Goal: Transaction & Acquisition: Purchase product/service

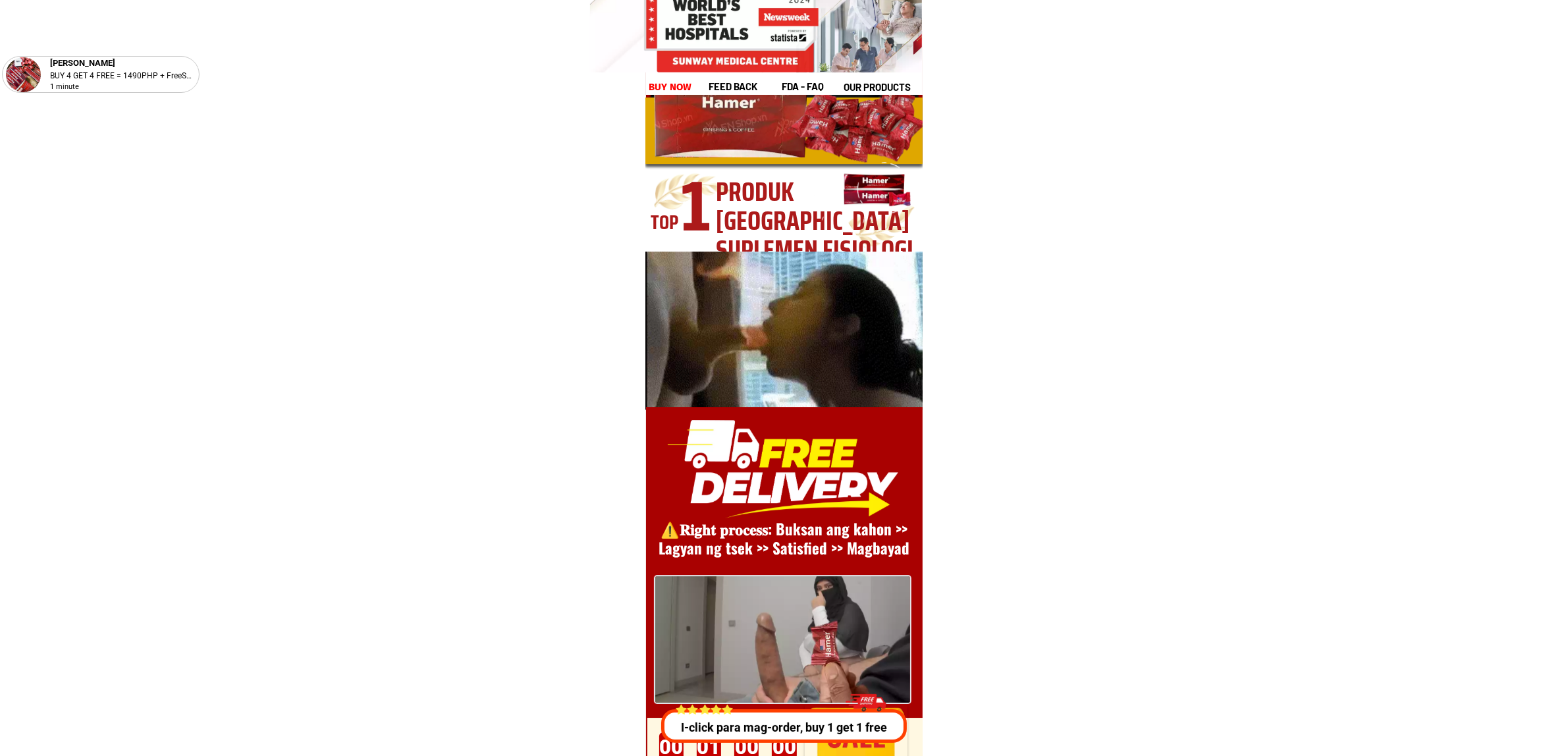
scroll to position [18115, 0]
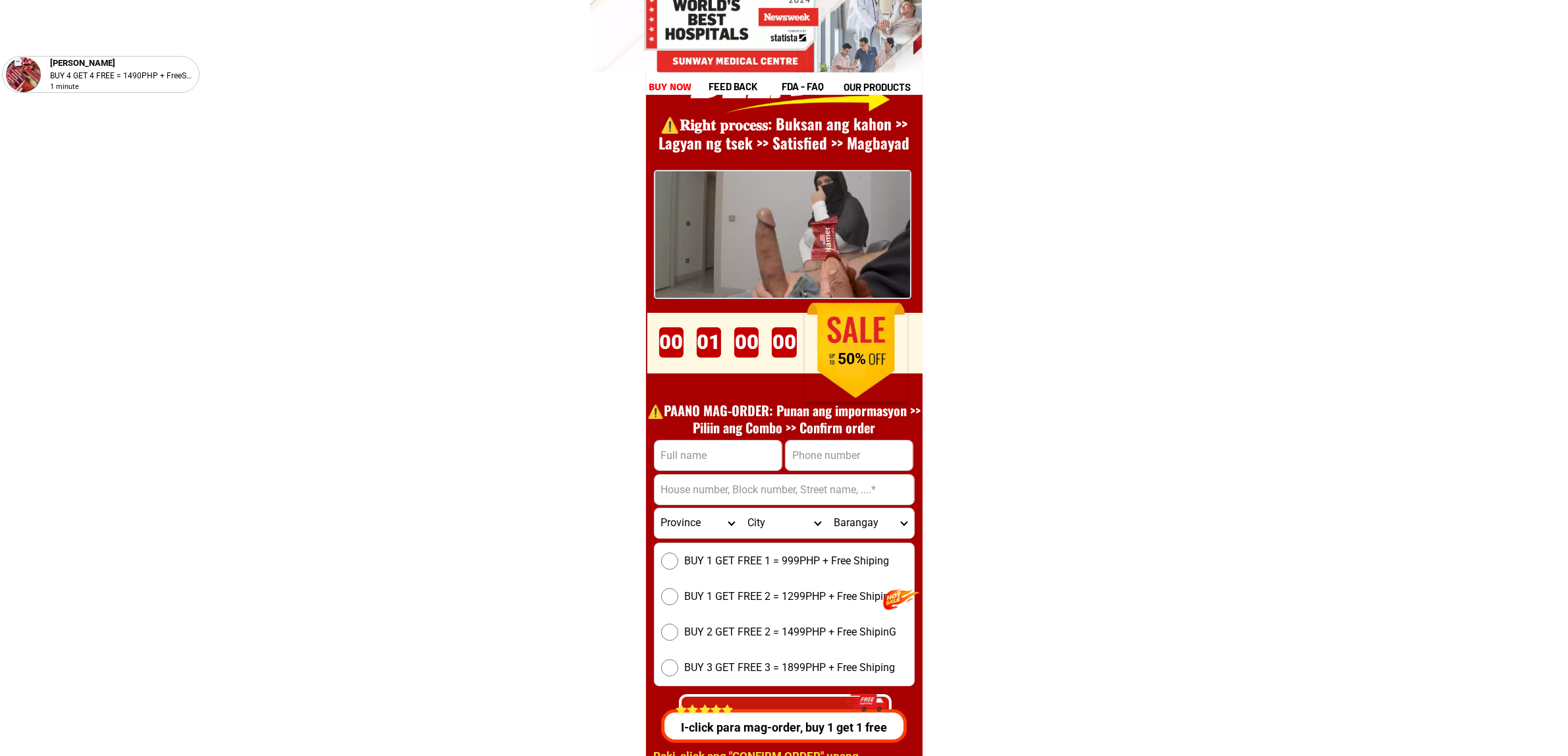
click at [817, 455] on input "Input phone_number" at bounding box center [849, 455] width 127 height 30
paste input "09310707128"
type input "09310707128"
click at [713, 445] on input "Input full_name" at bounding box center [718, 455] width 127 height 30
paste input "[PERSON_NAME]"
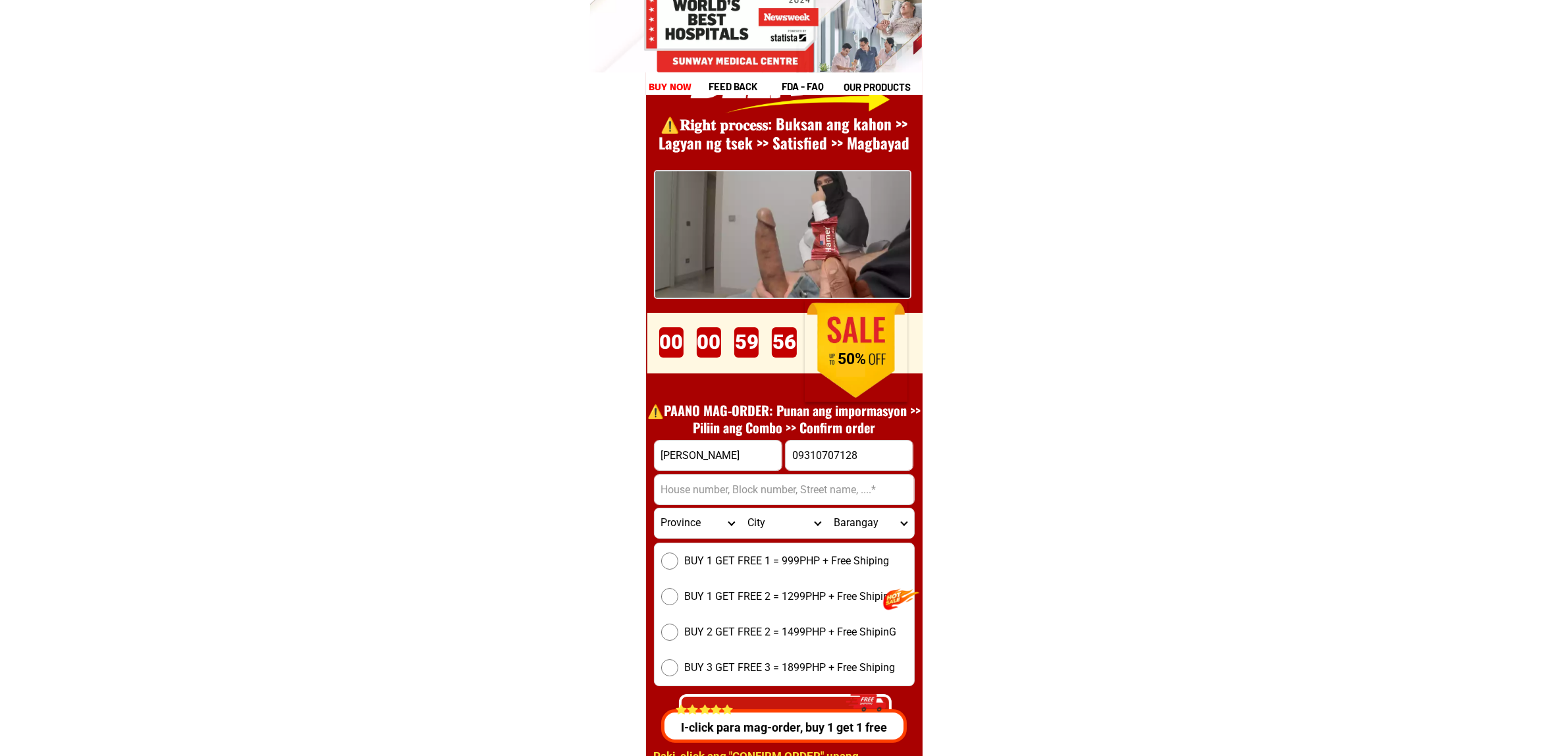
type input "[PERSON_NAME]"
click at [710, 476] on input "Input address" at bounding box center [784, 490] width 260 height 30
paste input "[STREET_ADDRESS]"
type input "[STREET_ADDRESS]"
click at [674, 532] on select "Province [GEOGRAPHIC_DATA] [GEOGRAPHIC_DATA] [GEOGRAPHIC_DATA] [GEOGRAPHIC_DATA…" at bounding box center [697, 523] width 86 height 30
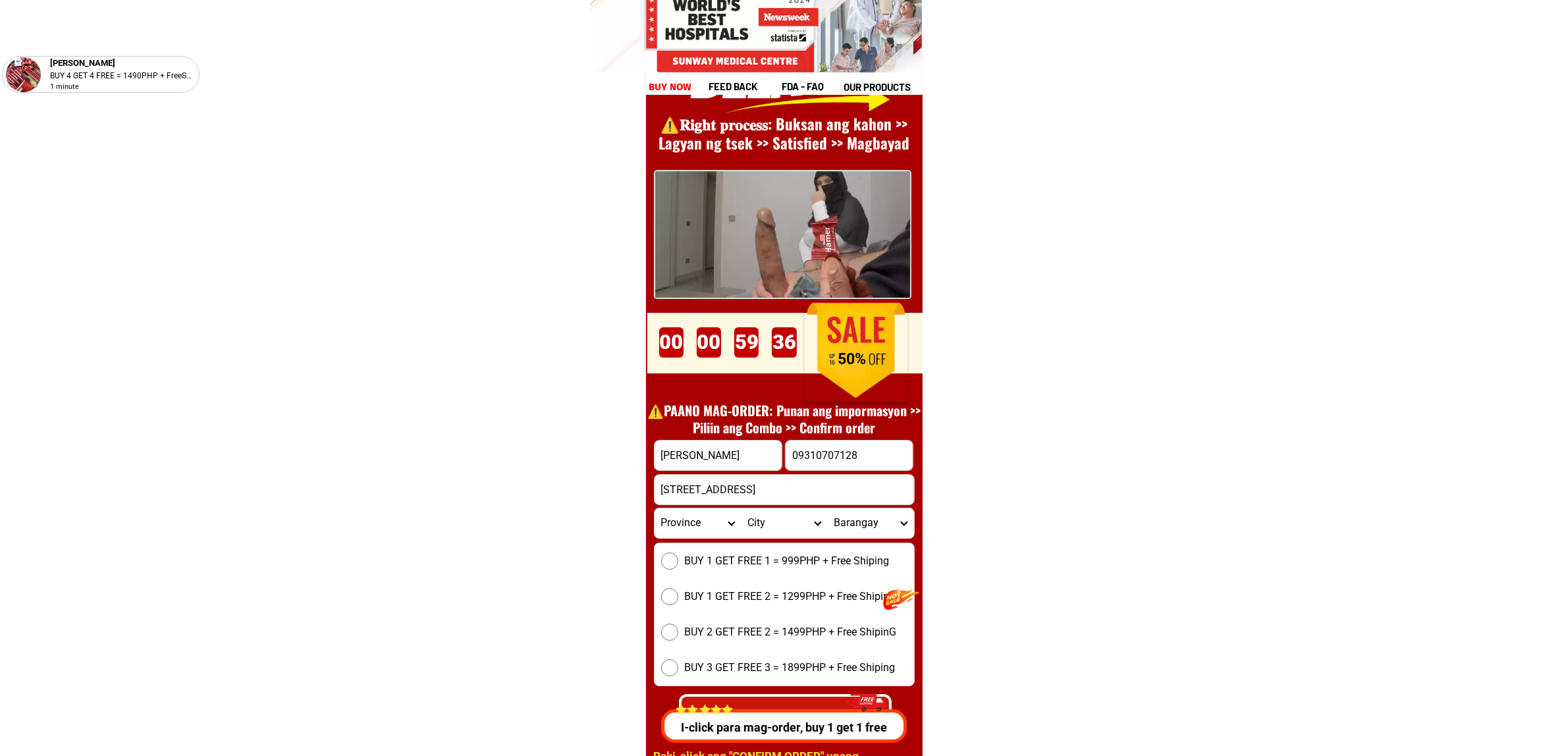
click at [695, 532] on select "Province [GEOGRAPHIC_DATA] [GEOGRAPHIC_DATA] [GEOGRAPHIC_DATA] [GEOGRAPHIC_DATA…" at bounding box center [697, 523] width 86 height 30
click at [696, 532] on select "Province [GEOGRAPHIC_DATA] [GEOGRAPHIC_DATA] [GEOGRAPHIC_DATA] [GEOGRAPHIC_DATA…" at bounding box center [697, 523] width 86 height 30
click at [864, 491] on input "[STREET_ADDRESS]" at bounding box center [784, 490] width 260 height 30
click at [723, 514] on select "Province [GEOGRAPHIC_DATA] [GEOGRAPHIC_DATA] [GEOGRAPHIC_DATA] [GEOGRAPHIC_DATA…" at bounding box center [697, 523] width 86 height 30
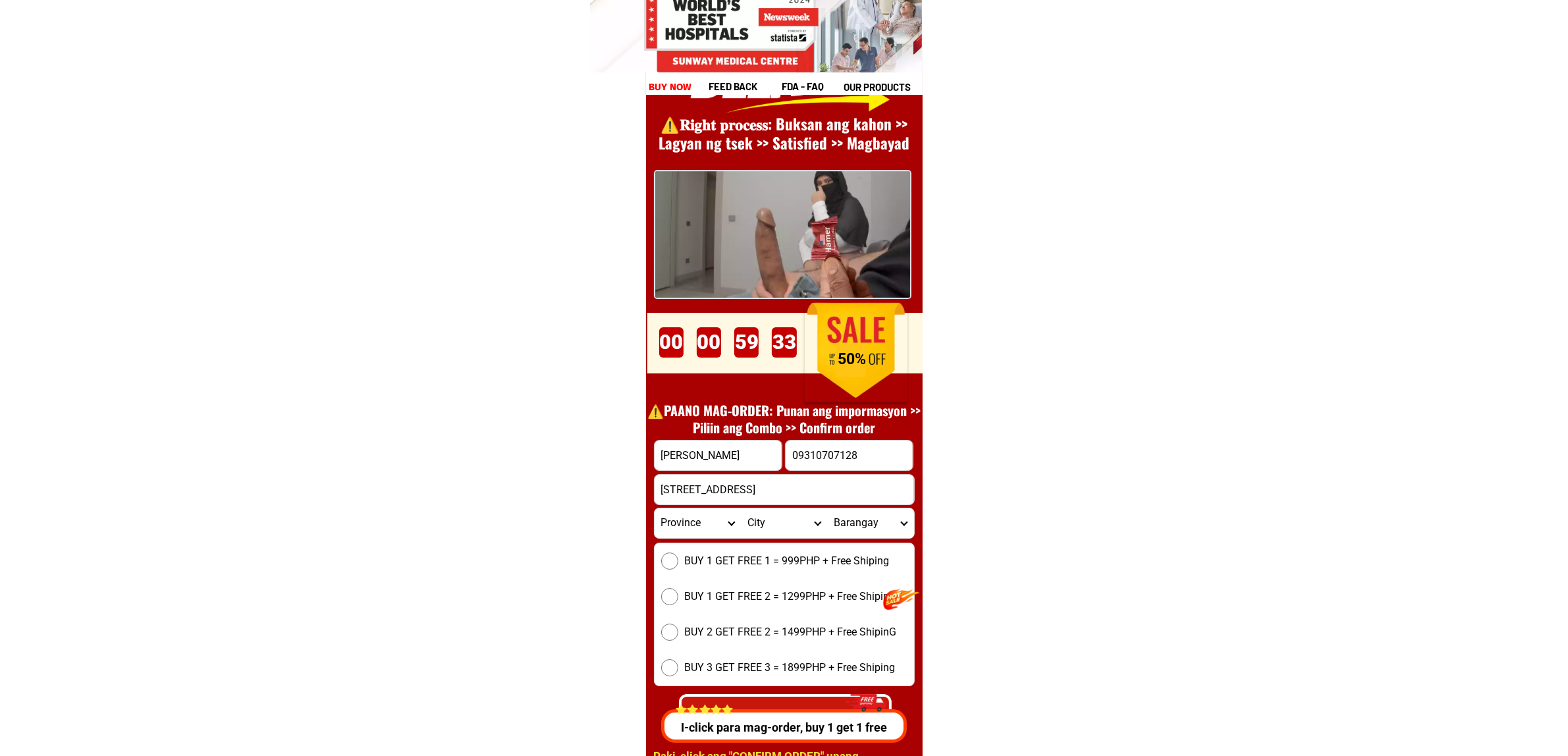
click at [693, 527] on select "Province [GEOGRAPHIC_DATA] [GEOGRAPHIC_DATA] [GEOGRAPHIC_DATA] [GEOGRAPHIC_DATA…" at bounding box center [697, 523] width 86 height 30
select select "63_219"
click at [654, 508] on select "Province [GEOGRAPHIC_DATA] [GEOGRAPHIC_DATA] [GEOGRAPHIC_DATA] [GEOGRAPHIC_DATA…" at bounding box center [697, 523] width 86 height 30
click at [761, 525] on select "City [GEOGRAPHIC_DATA] [GEOGRAPHIC_DATA] [GEOGRAPHIC_DATA] [GEOGRAPHIC_DATA]-ci…" at bounding box center [783, 523] width 86 height 30
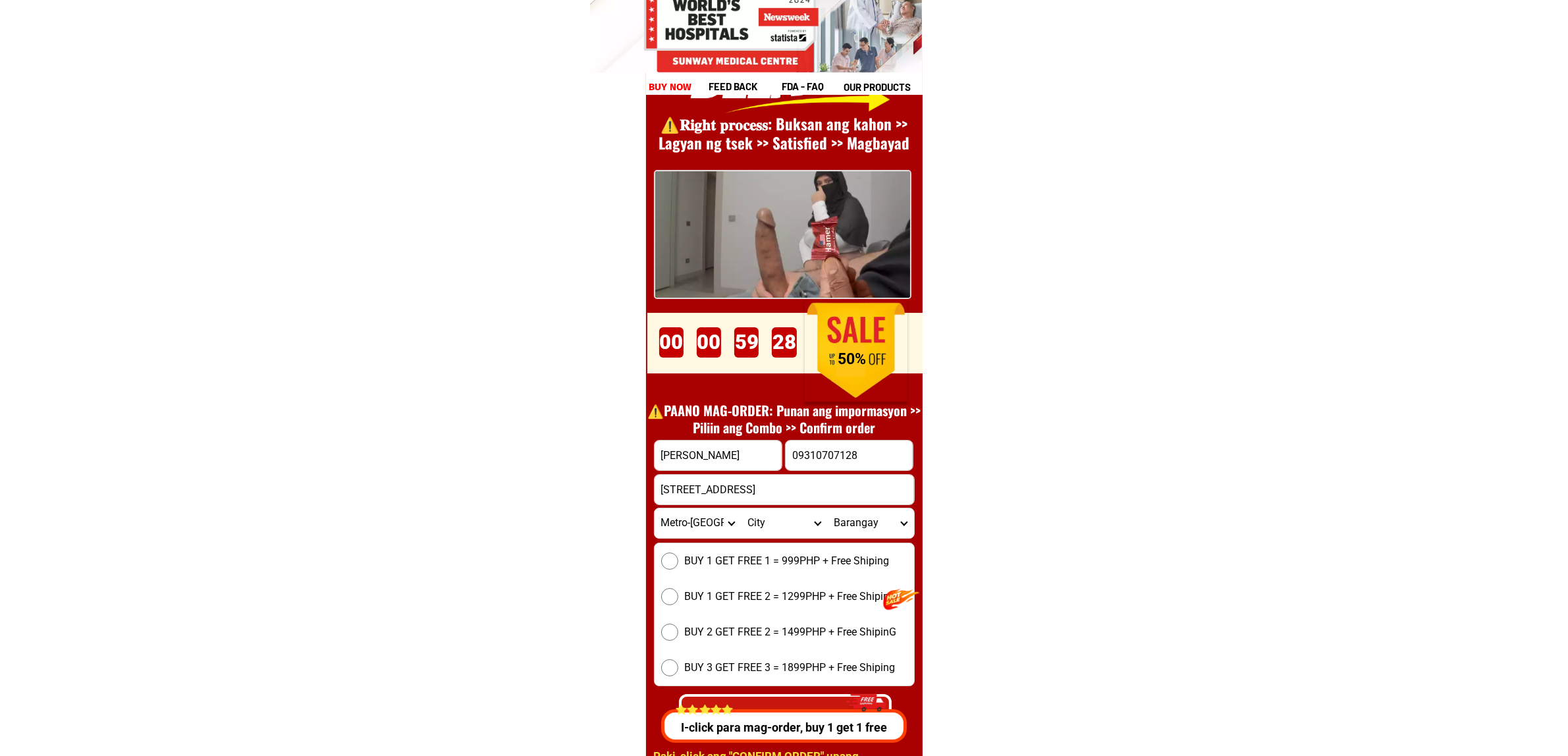
select select "63_2196219"
click at [741, 508] on select "City [GEOGRAPHIC_DATA] [GEOGRAPHIC_DATA] [GEOGRAPHIC_DATA] [GEOGRAPHIC_DATA]-ci…" at bounding box center [783, 523] width 86 height 30
click at [827, 502] on input "[STREET_ADDRESS]" at bounding box center [784, 490] width 260 height 30
type textarea "City"
click at [827, 502] on input "[STREET_ADDRESS]" at bounding box center [784, 490] width 260 height 30
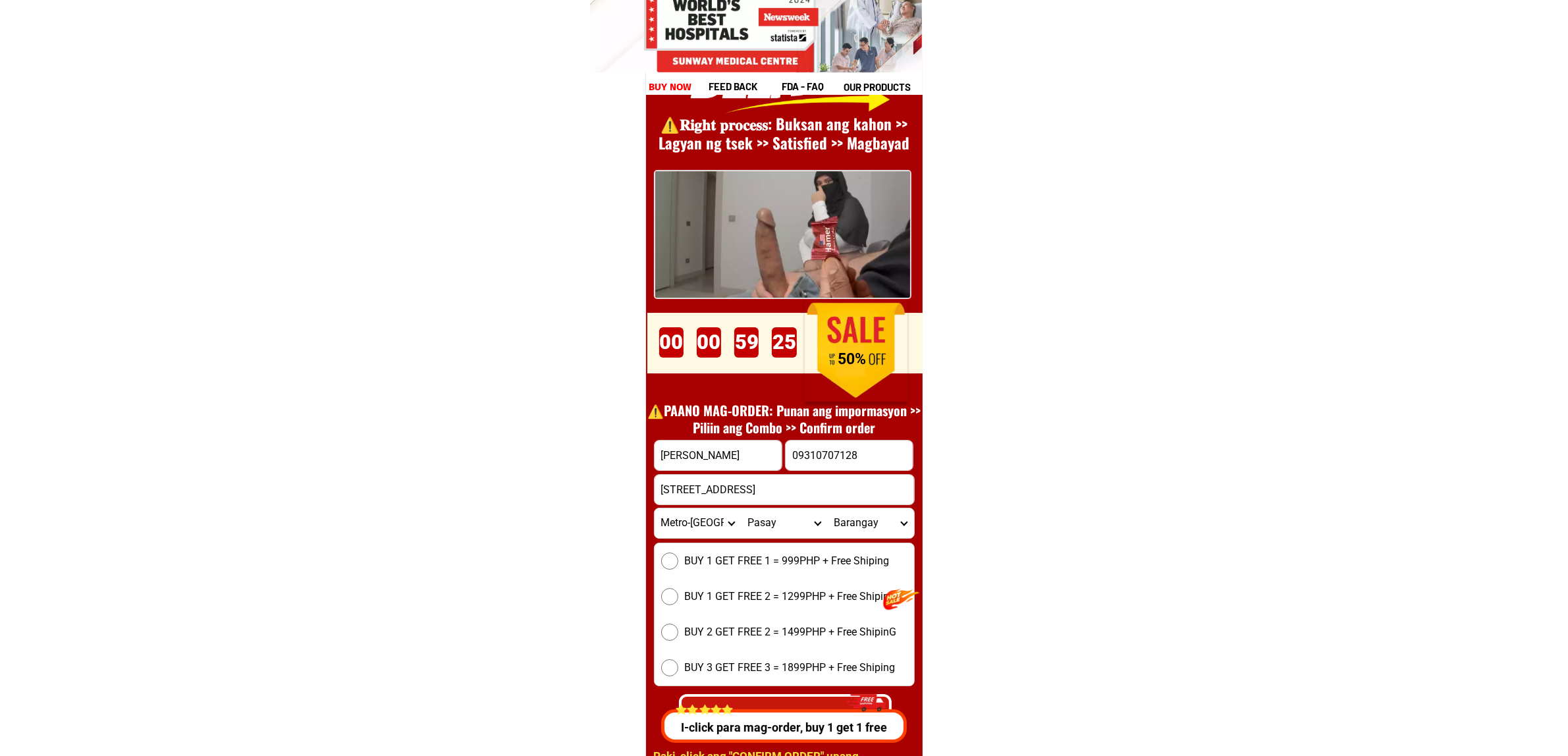
click at [827, 502] on input "[STREET_ADDRESS]" at bounding box center [784, 490] width 260 height 30
click at [755, 525] on select "City [GEOGRAPHIC_DATA] [GEOGRAPHIC_DATA] [GEOGRAPHIC_DATA] [GEOGRAPHIC_DATA]-ci…" at bounding box center [783, 523] width 86 height 30
click at [741, 508] on select "City [GEOGRAPHIC_DATA] [GEOGRAPHIC_DATA] [GEOGRAPHIC_DATA] [GEOGRAPHIC_DATA]-ci…" at bounding box center [783, 523] width 86 height 30
click at [783, 567] on span "BUY 1 GET FREE 1 = 999PHP + Free Shiping" at bounding box center [788, 561] width 205 height 16
click at [678, 567] on input "BUY 1 GET FREE 1 = 999PHP + Free Shiping" at bounding box center [669, 561] width 17 height 17
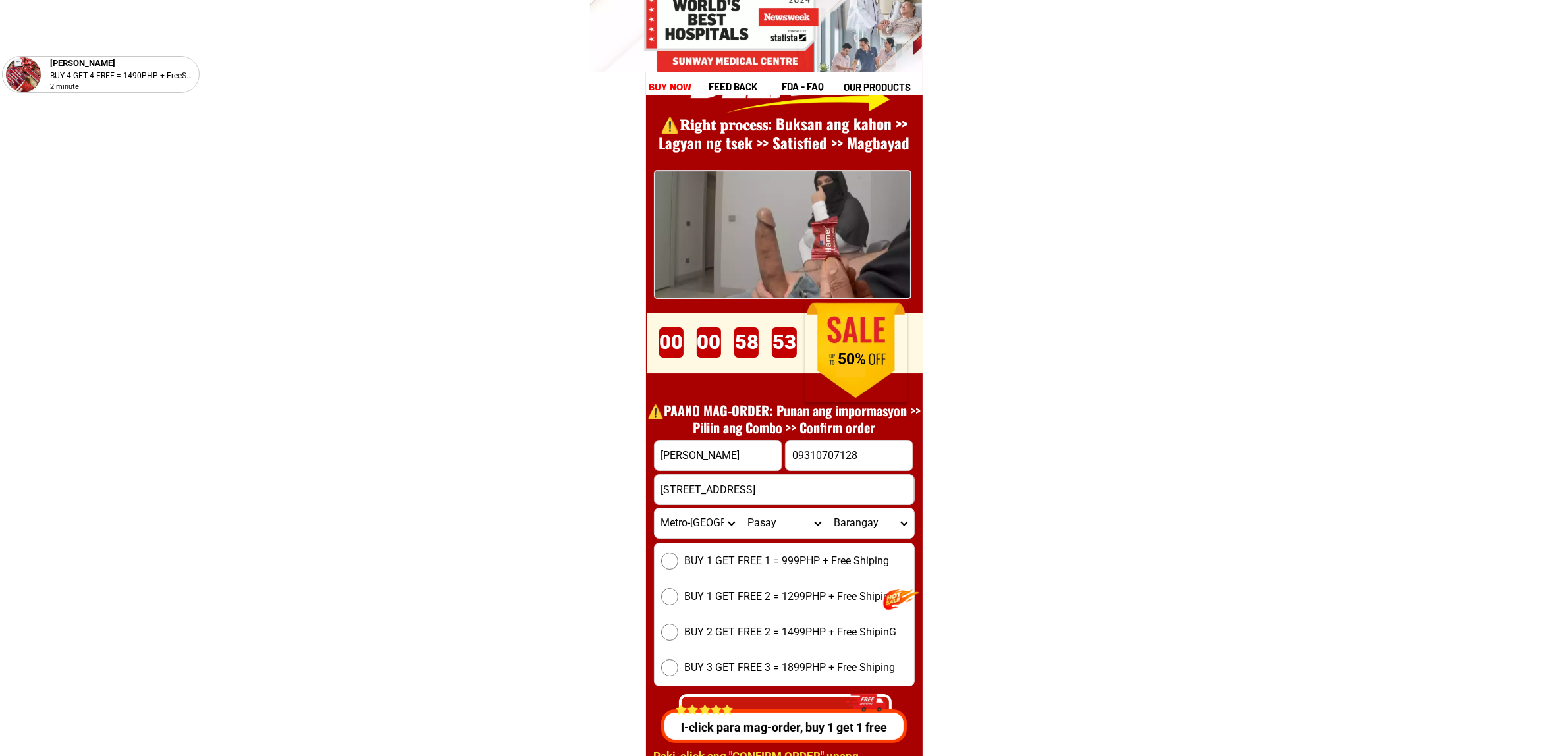
radio input "true"
click at [872, 527] on select "[GEOGRAPHIC_DATA]" at bounding box center [870, 523] width 86 height 30
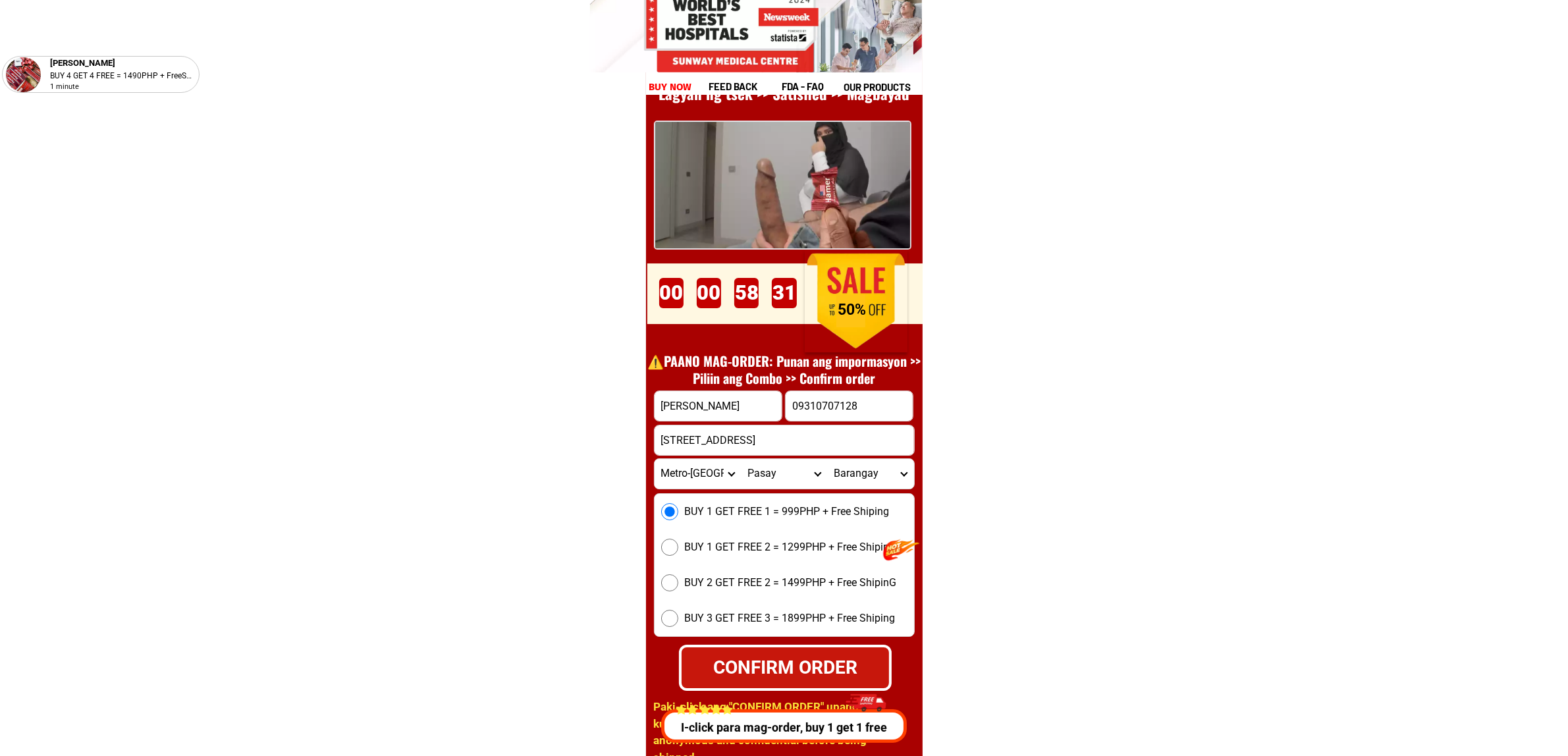
scroll to position [18279, 0]
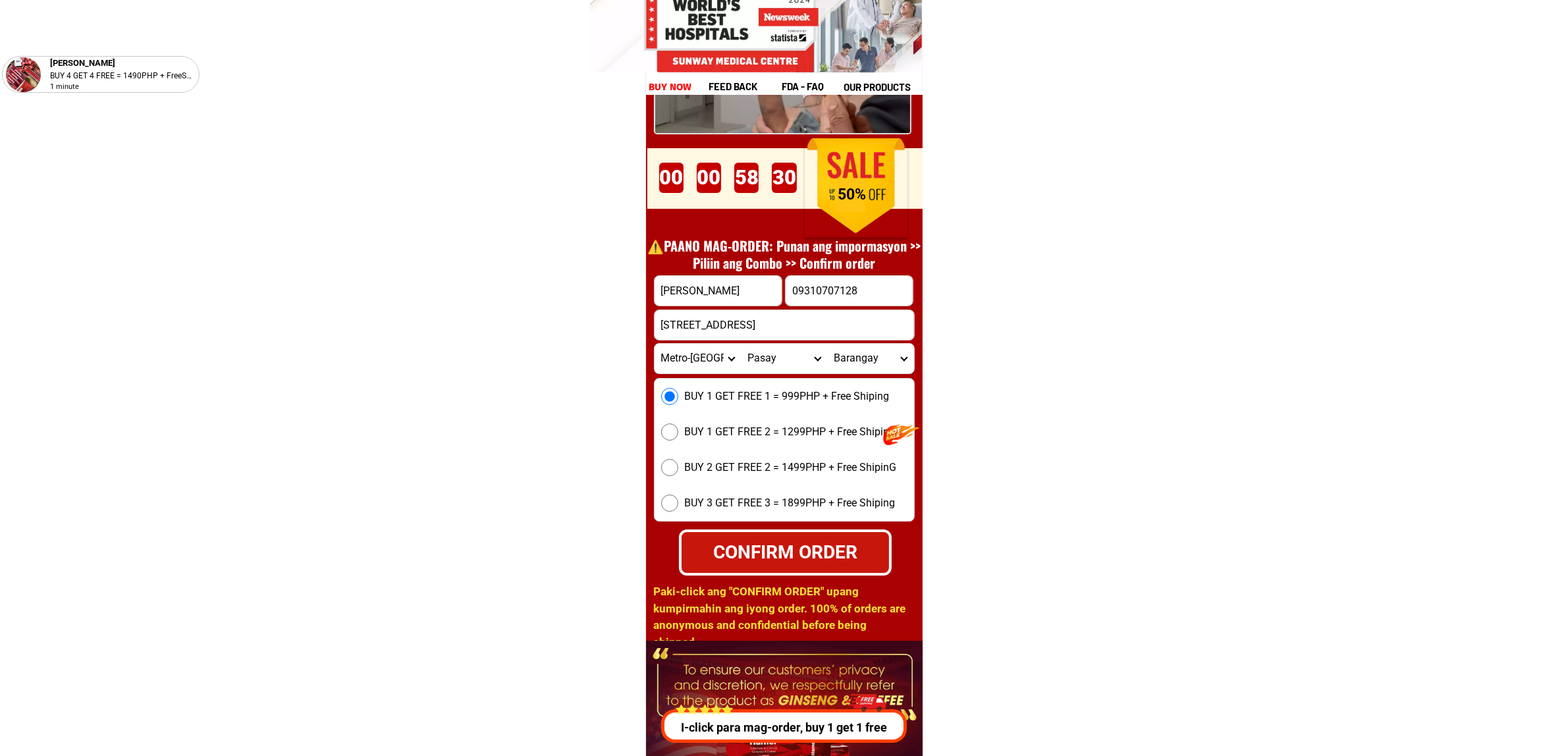
click at [782, 561] on div "CONFIRM ORDER" at bounding box center [785, 552] width 216 height 29
type input "09310707128"
radio input "true"
click at [824, 294] on input "09310707128" at bounding box center [849, 291] width 127 height 30
